Goal: Task Accomplishment & Management: Complete application form

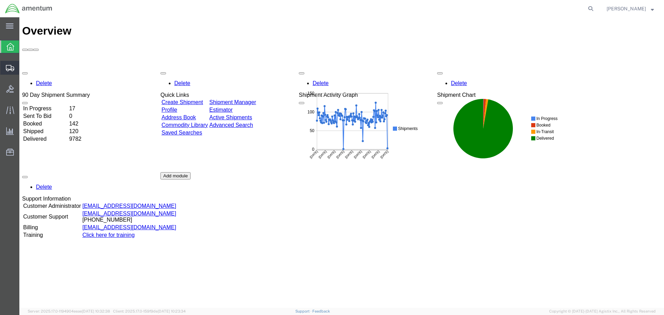
click at [0, 0] on span "Create from Template" at bounding box center [0, 0] width 0 height 0
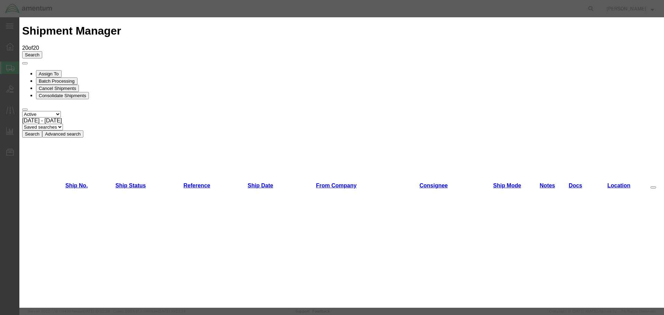
scroll to position [500, 0]
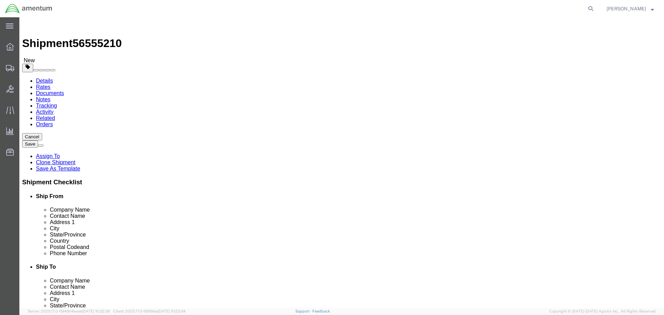
select select "49831"
select select
click input "DynCorp International LLC"
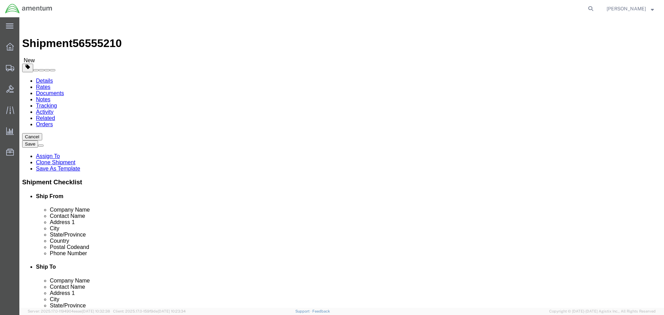
type input "r"
type input "[PERSON_NAME]"
click input "[PHONE_NUMBER]"
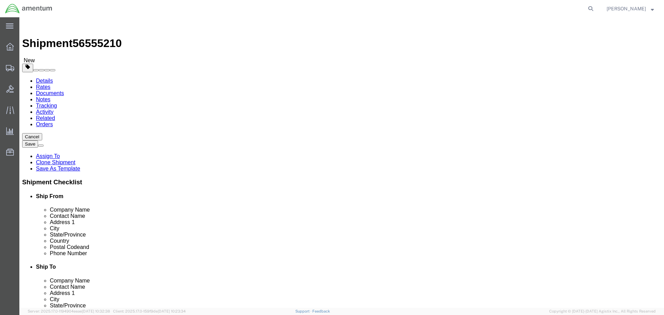
click input "[PHONE_NUMBER]"
click input "[EMAIL_ADDRESS][DOMAIN_NAME]"
checkbox input "false"
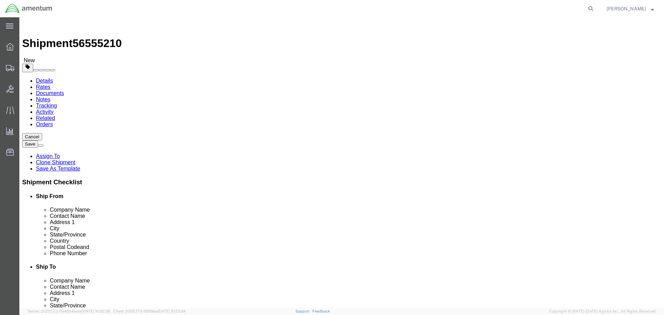
click input "Prime Turbines Inc."
drag, startPoint x: 381, startPoint y: 129, endPoint x: 361, endPoint y: 133, distance: 20.0
click input "Prime Tu rbinesInc."
type input "Prime Industries Inc."
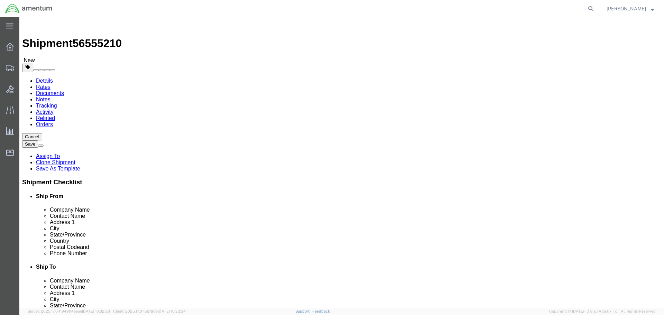
click input "[PERSON_NAME]"
type input "[PERSON_NAME]"
click input "[STREET_ADDRESS]"
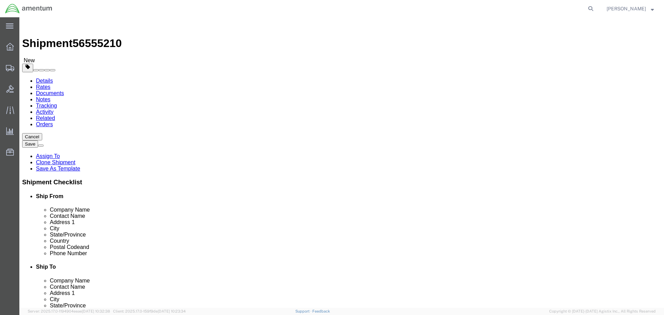
click input "[STREET_ADDRESS]"
type input "[STREET_ADDRESS]"
click input "Suite 104"
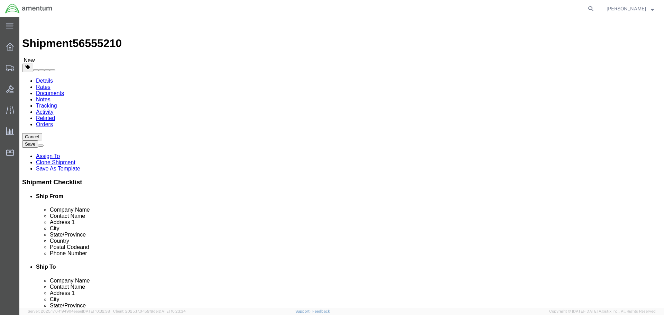
click input "Suite 104"
click input "Mesa"
type input "Peachtree"
click p "- PRIME INDUSTRIES - ([PERSON_NAME]) [STREET_ADDRESS]"
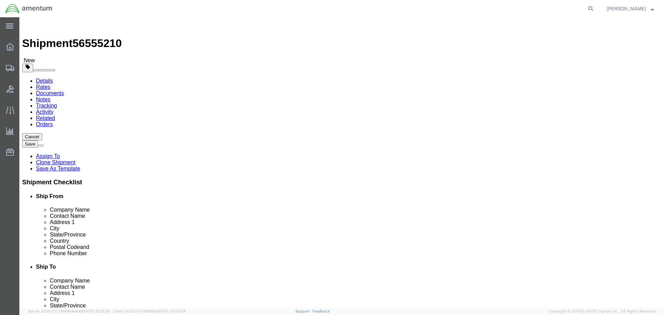
type input "30269"
type input "[PHONE_NUMBER]"
select select "GA"
type input "[GEOGRAPHIC_DATA]"
click input "[PERSON_NAME]"
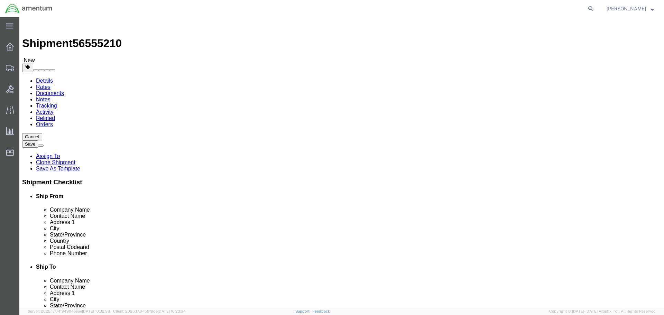
click input "[PERSON_NAME]"
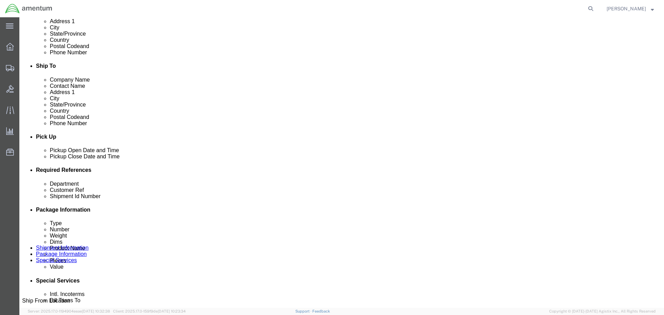
scroll to position [208, 0]
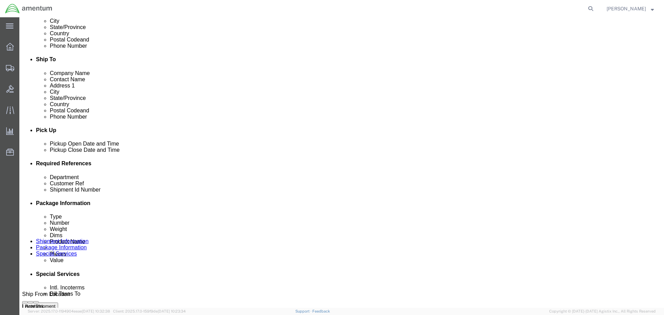
type input "[PERSON_NAME]"
click input "text"
drag, startPoint x: 266, startPoint y: 219, endPoint x: 246, endPoint y: 218, distance: 20.5
click div "Customer Ref Motor Motor Cooler"
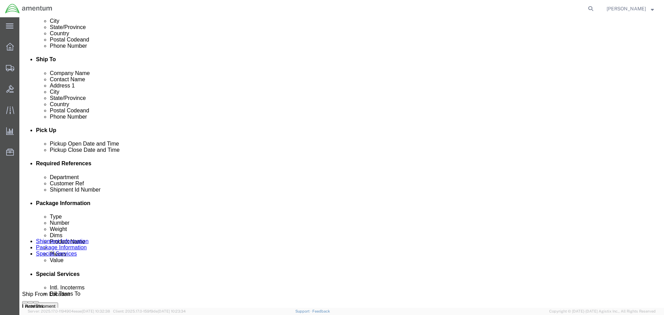
drag, startPoint x: 297, startPoint y: 220, endPoint x: 253, endPoint y: 220, distance: 43.3
click input "Oil Motor Cooler"
type input "Oil Motor Cooler"
click input "6030/6028/6031"
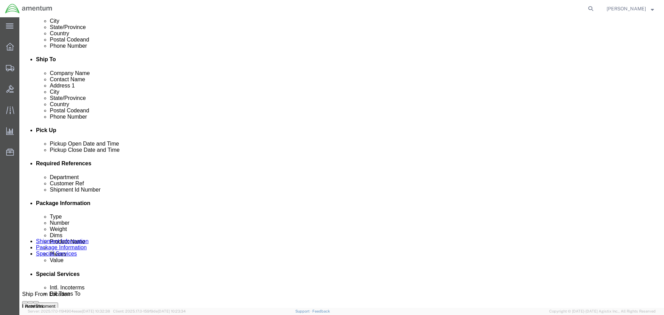
click input "6030/6028/6031"
paste input "Oil Motor Cooler"
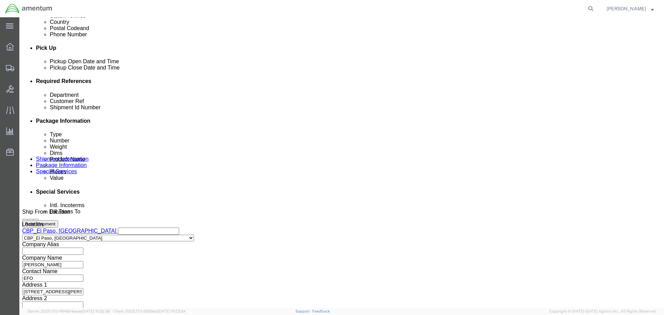
scroll to position [303, 0]
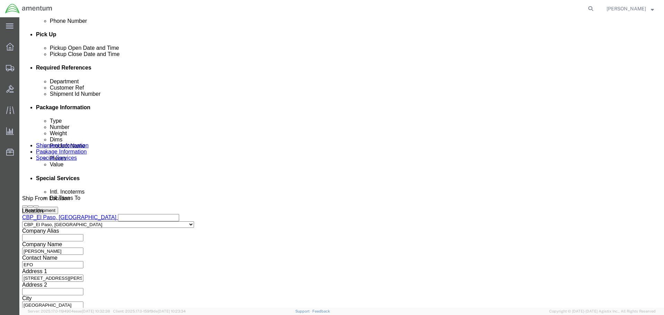
type input "Oil Motor Cooler"
drag, startPoint x: 478, startPoint y: 267, endPoint x: 473, endPoint y: 260, distance: 7.8
click button "Continue"
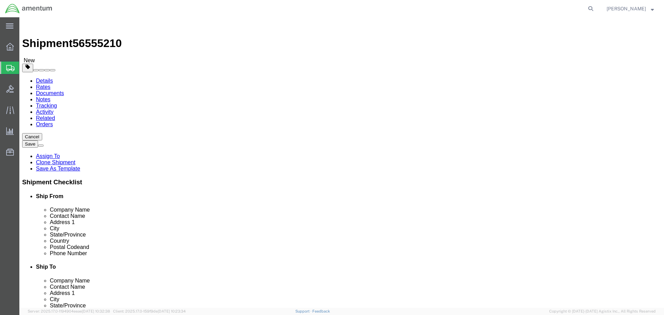
click input "3.00"
type input "12"
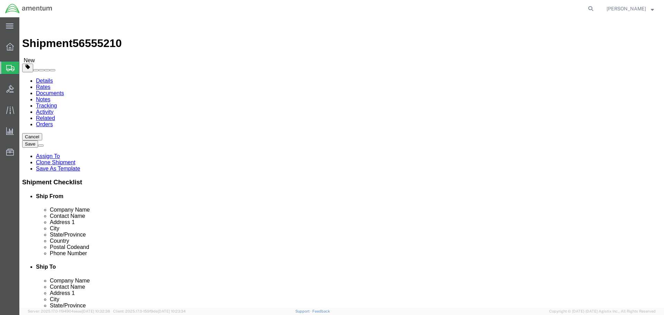
type input "12"
click input "1.00"
type input "8.2"
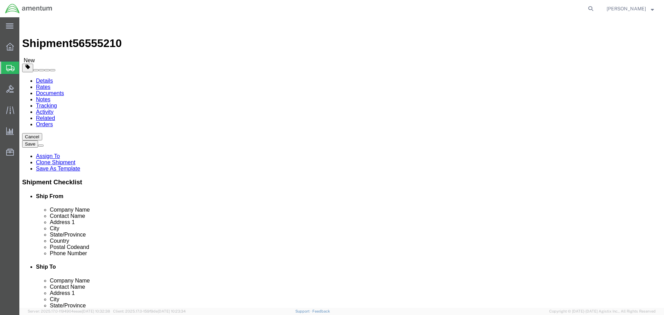
click dd "50.00 Each"
click div
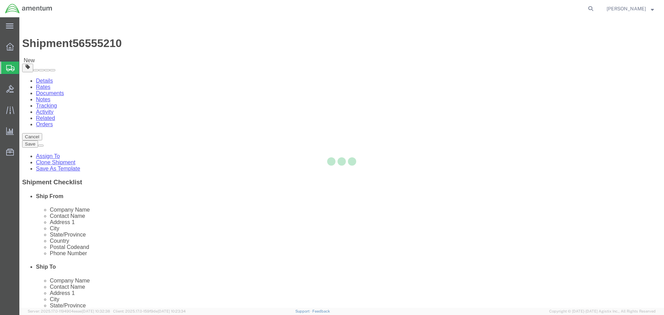
click at [112, 218] on div at bounding box center [341, 162] width 645 height 291
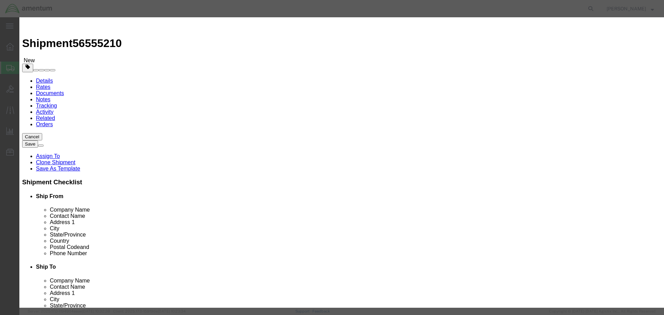
click input "50.00"
type input "1"
click input "0.1"
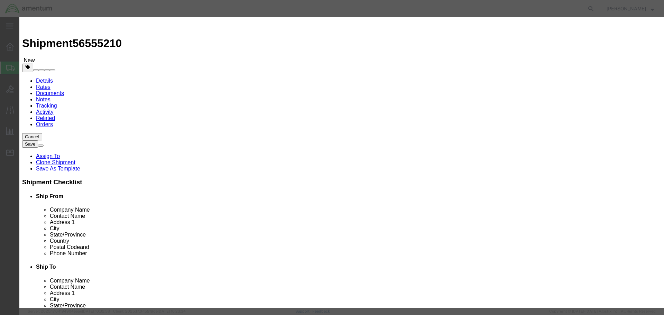
type input "2000"
click textarea
type textarea "o"
type textarea "OIL COOLER MOTOR"
click button "Save & Close"
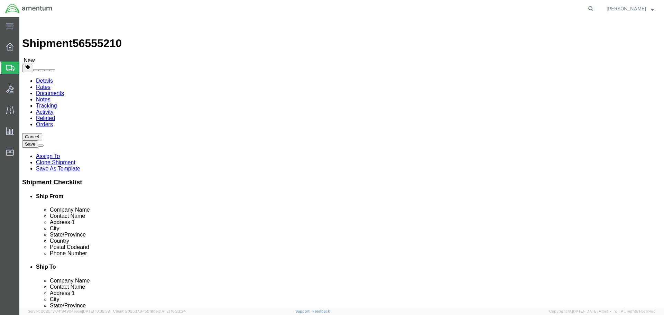
click icon
select select "DEPARTMENT"
click icon
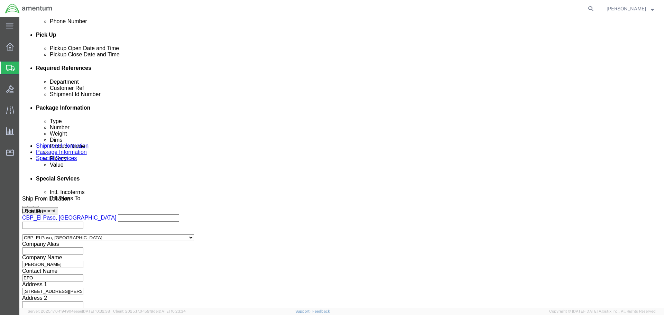
scroll to position [303, 0]
click button "Rate Shipment"
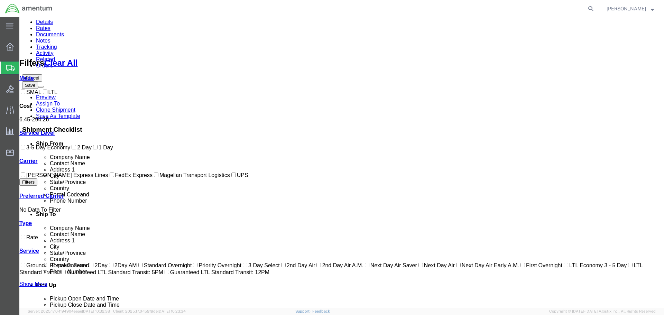
scroll to position [50, 0]
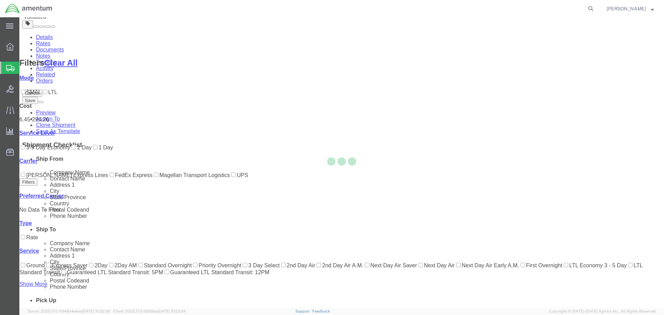
scroll to position [0, 0]
